Goal: Task Accomplishment & Management: Manage account settings

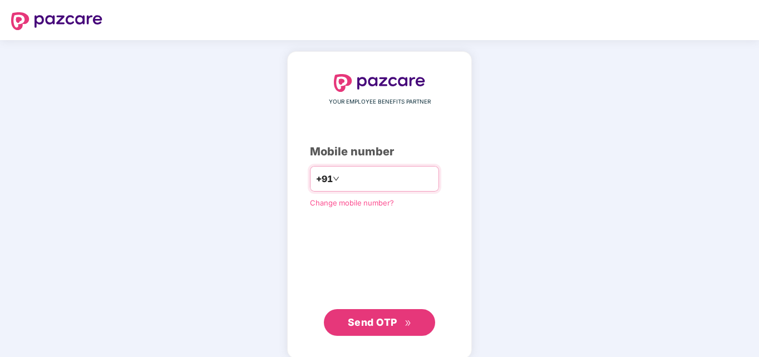
click at [357, 184] on input "number" at bounding box center [387, 179] width 91 height 18
type input "*"
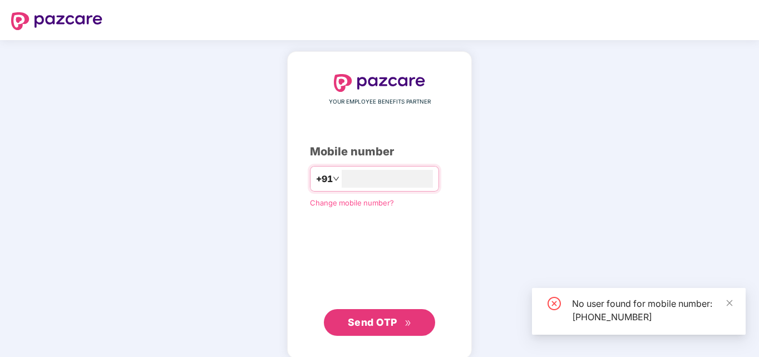
type input "*"
type input "**********"
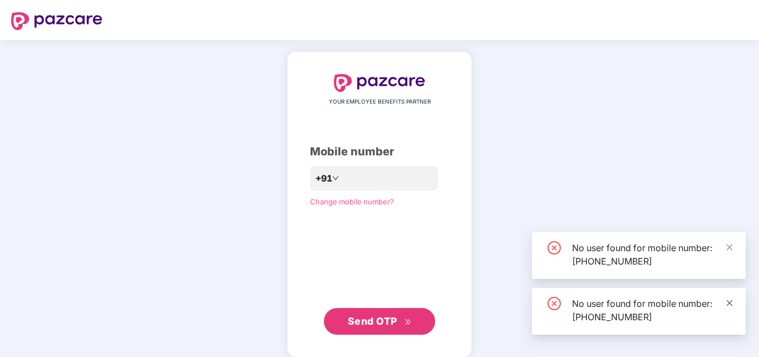
click at [729, 302] on icon "close" at bounding box center [730, 302] width 6 height 6
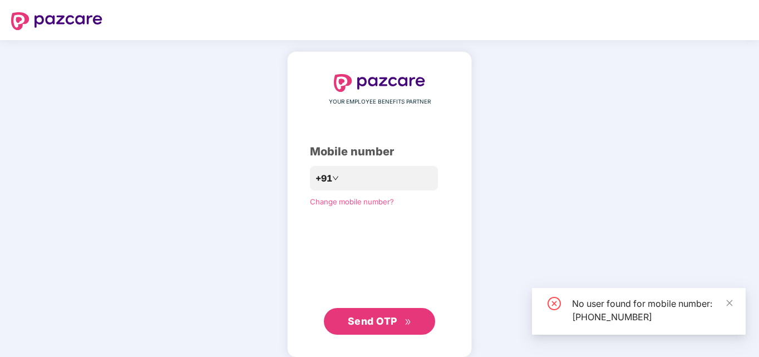
click at [732, 303] on icon "close" at bounding box center [730, 303] width 8 height 8
